Goal: Transaction & Acquisition: Purchase product/service

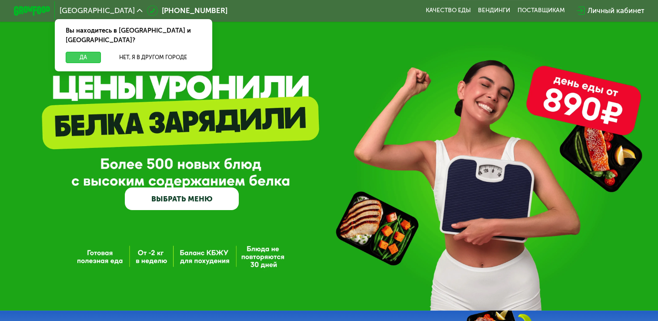
click at [67, 52] on button "Да" at bounding box center [83, 57] width 35 height 11
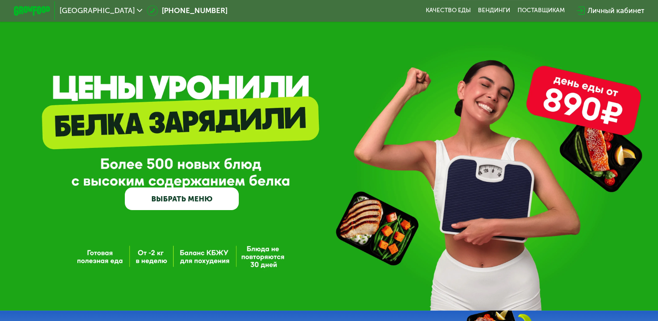
click at [156, 202] on link "ВЫБРАТЬ МЕНЮ" at bounding box center [182, 198] width 114 height 23
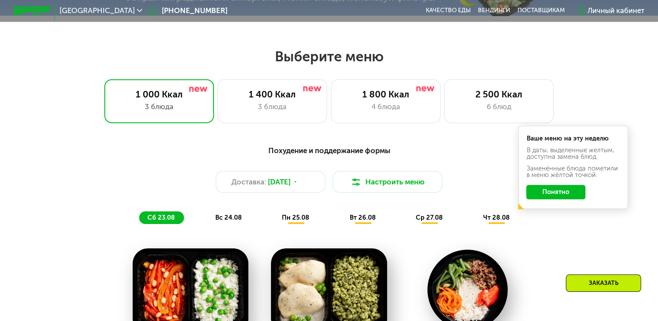
scroll to position [389, 0]
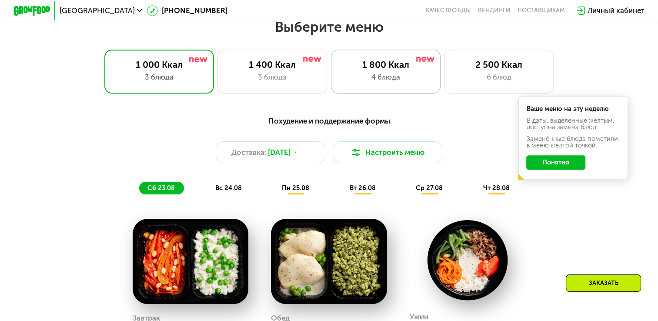
click at [422, 82] on div "4 блюда" at bounding box center [385, 77] width 90 height 11
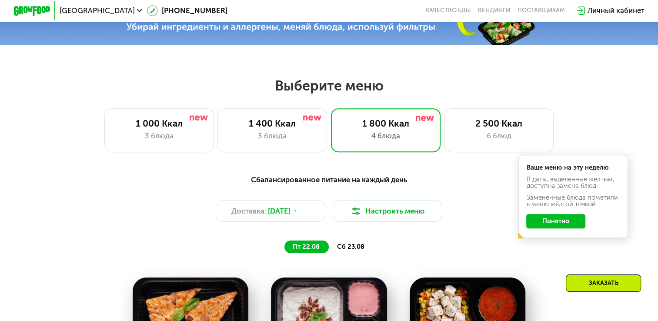
scroll to position [346, 0]
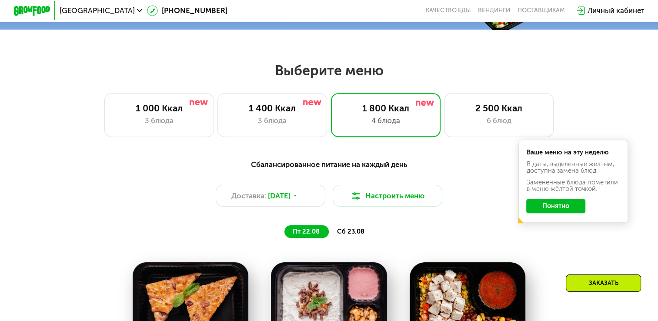
click at [340, 234] on span "сб 23.08" at bounding box center [350, 231] width 27 height 8
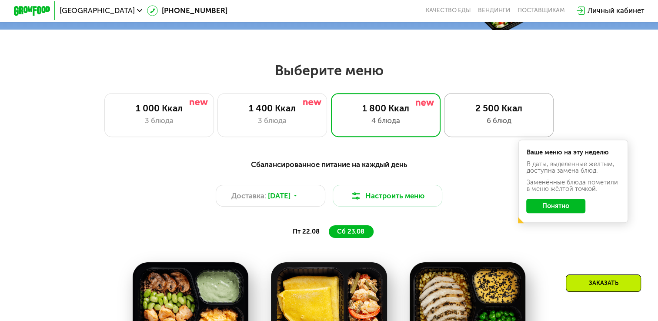
click at [464, 113] on div "2 500 Ккал" at bounding box center [498, 108] width 90 height 11
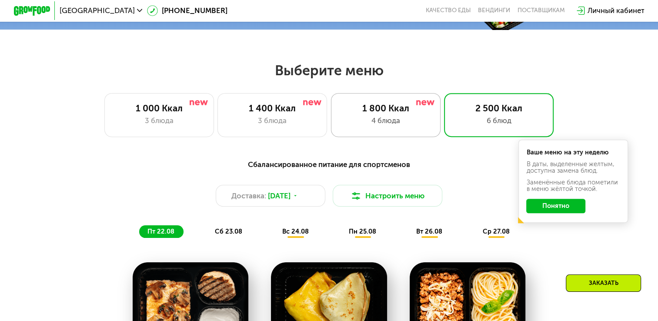
click at [423, 122] on div "4 блюда" at bounding box center [385, 120] width 90 height 11
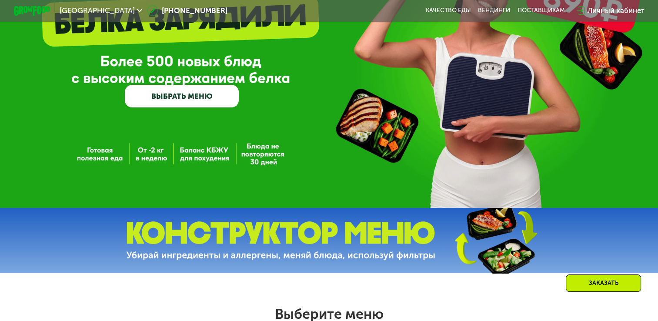
scroll to position [42, 0]
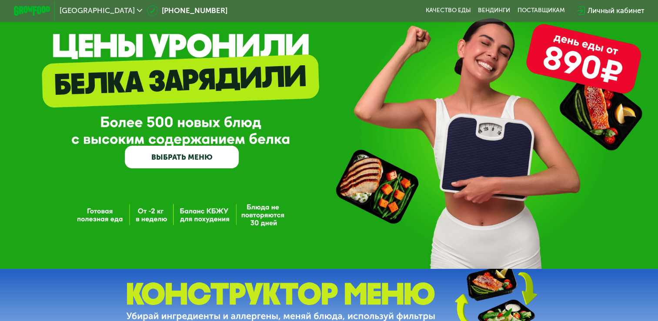
click at [156, 166] on link "ВЫБРАТЬ МЕНЮ" at bounding box center [182, 157] width 114 height 23
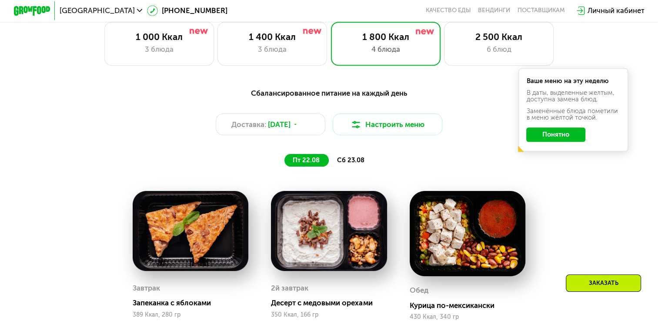
scroll to position [433, 0]
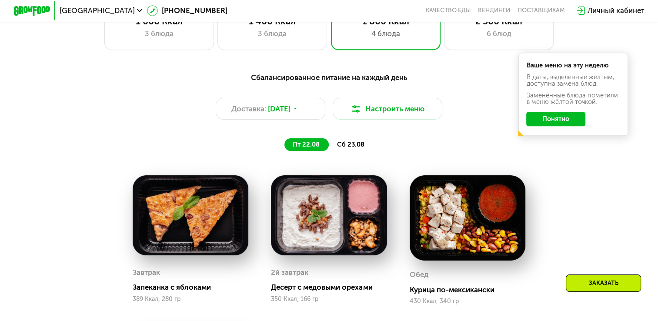
click at [543, 115] on div "Ваше меню на эту неделю В даты, выделенные желтым, доступна замена блюд. Заменё…" at bounding box center [573, 94] width 110 height 83
click at [542, 124] on button "Понятно" at bounding box center [555, 119] width 59 height 15
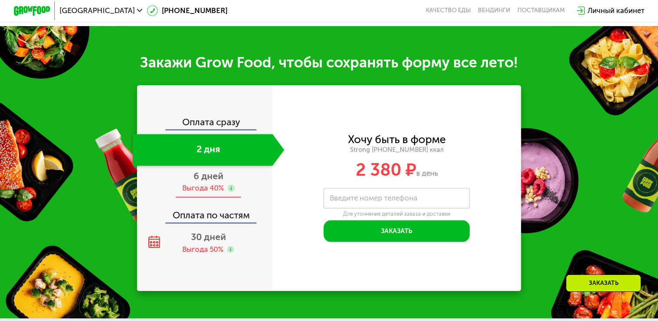
scroll to position [954, 0]
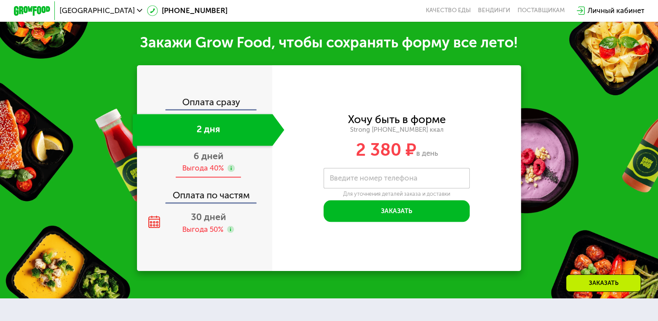
click at [205, 156] on span "6 дней" at bounding box center [208, 155] width 30 height 11
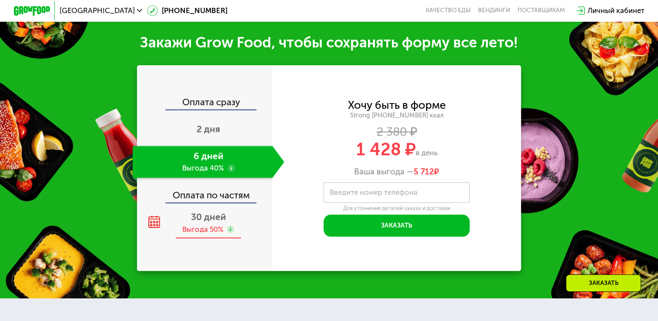
click at [207, 233] on div "Выгода 50%" at bounding box center [202, 229] width 41 height 10
